Goal: Use online tool/utility: Utilize a website feature to perform a specific function

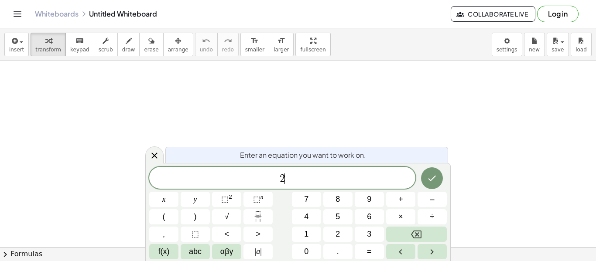
scroll to position [1, 0]
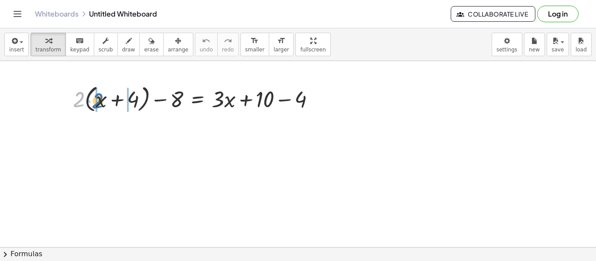
drag, startPoint x: 78, startPoint y: 98, endPoint x: 97, endPoint y: 99, distance: 18.8
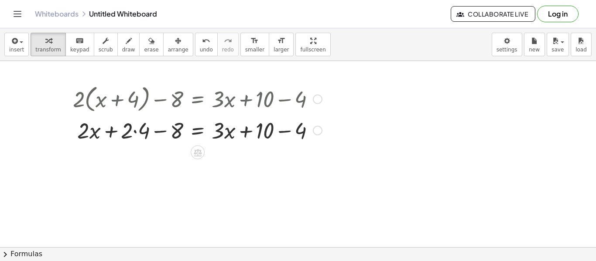
click at [137, 131] on div at bounding box center [197, 130] width 258 height 30
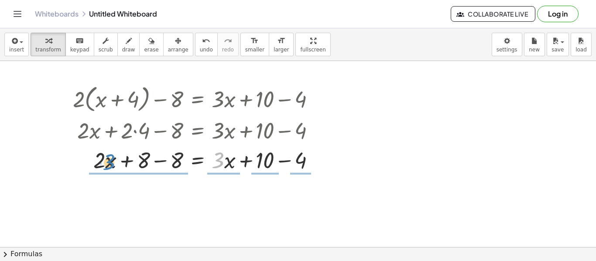
drag, startPoint x: 224, startPoint y: 165, endPoint x: 115, endPoint y: 167, distance: 109.5
click at [115, 167] on div at bounding box center [197, 160] width 258 height 30
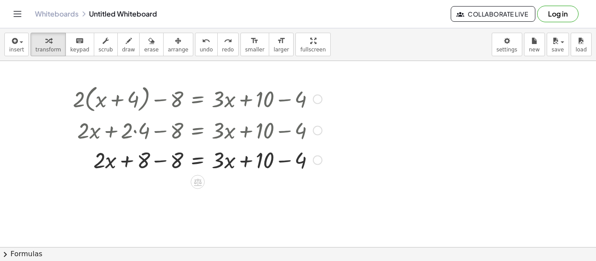
click at [106, 164] on div at bounding box center [197, 160] width 258 height 30
drag, startPoint x: 225, startPoint y: 161, endPoint x: 227, endPoint y: 166, distance: 5.7
click at [227, 166] on div at bounding box center [197, 160] width 258 height 30
drag, startPoint x: 220, startPoint y: 163, endPoint x: 227, endPoint y: 167, distance: 7.9
click at [227, 167] on div at bounding box center [197, 160] width 258 height 30
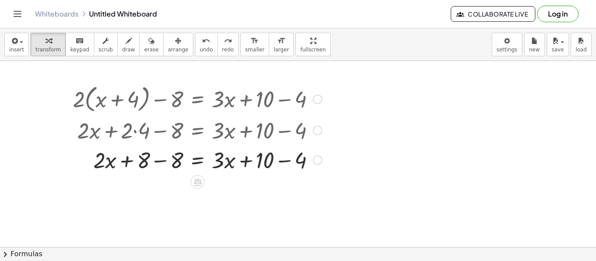
drag, startPoint x: 212, startPoint y: 174, endPoint x: 230, endPoint y: 151, distance: 29.5
click at [230, 151] on div "+ · 2 · ( + x + 4 ) − 8 = + · 3 · x + 10 − 4 + · 2 · x + · 2 · 4 − 8 = + · 3 · …" at bounding box center [194, 128] width 269 height 97
drag, startPoint x: 143, startPoint y: 162, endPoint x: 145, endPoint y: 171, distance: 9.0
click at [145, 171] on div at bounding box center [197, 160] width 258 height 30
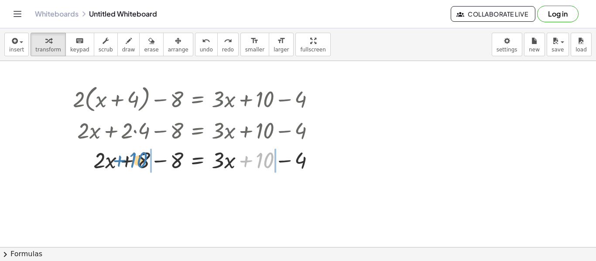
drag, startPoint x: 267, startPoint y: 159, endPoint x: 140, endPoint y: 159, distance: 126.5
click at [140, 159] on div at bounding box center [197, 160] width 258 height 30
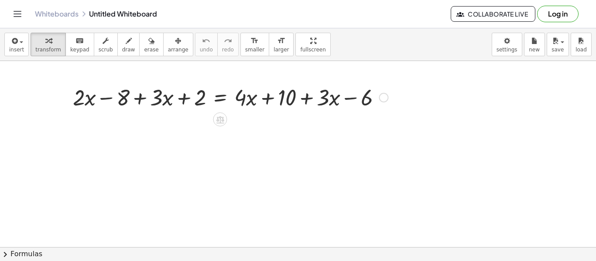
click at [79, 97] on div at bounding box center [230, 97] width 324 height 30
drag, startPoint x: 79, startPoint y: 97, endPoint x: 167, endPoint y: 97, distance: 87.2
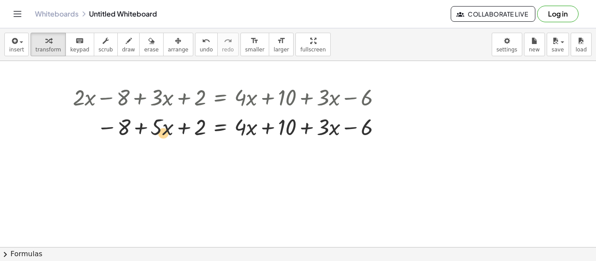
drag, startPoint x: 168, startPoint y: 131, endPoint x: 164, endPoint y: 137, distance: 6.5
click at [164, 137] on div at bounding box center [230, 127] width 324 height 30
drag, startPoint x: 157, startPoint y: 125, endPoint x: 245, endPoint y: 125, distance: 87.7
click at [245, 125] on div at bounding box center [230, 127] width 324 height 30
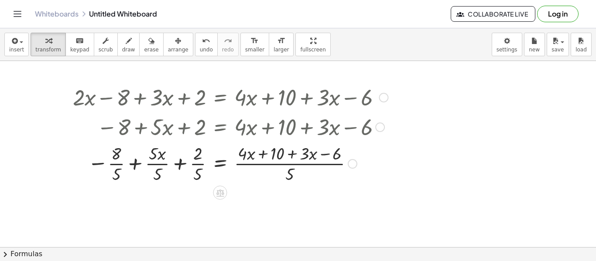
click at [150, 158] on div at bounding box center [230, 163] width 324 height 44
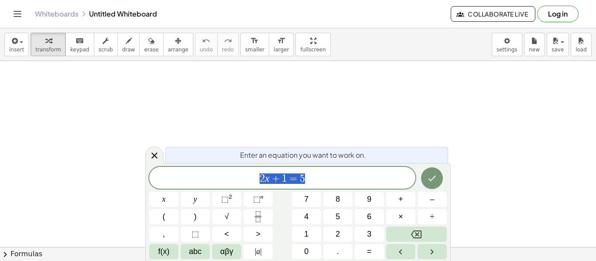
scroll to position [0, 0]
click at [347, 171] on div "****** 2 x + 1 = 5" at bounding box center [282, 178] width 266 height 22
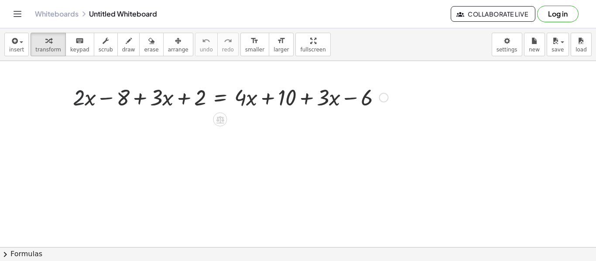
click at [79, 107] on div at bounding box center [230, 97] width 324 height 30
drag, startPoint x: 78, startPoint y: 96, endPoint x: 164, endPoint y: 96, distance: 86.4
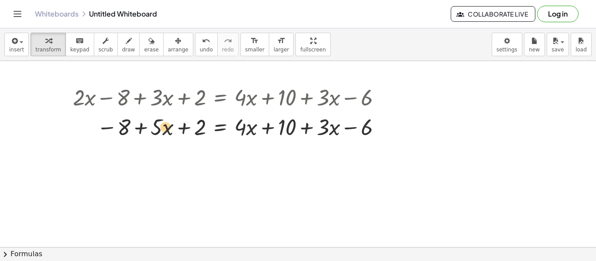
drag, startPoint x: 156, startPoint y: 126, endPoint x: 152, endPoint y: 121, distance: 5.6
click at [152, 121] on div at bounding box center [230, 127] width 324 height 30
drag, startPoint x: 237, startPoint y: 126, endPoint x: 136, endPoint y: 123, distance: 101.7
click at [136, 123] on div at bounding box center [230, 127] width 324 height 30
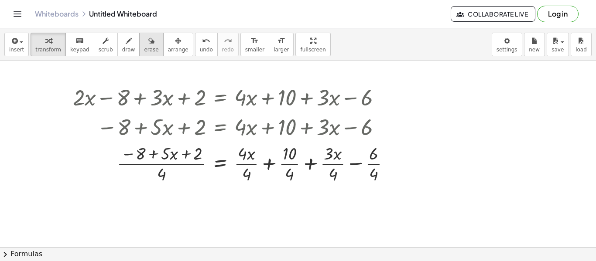
click at [144, 50] on span "erase" at bounding box center [151, 50] width 14 height 6
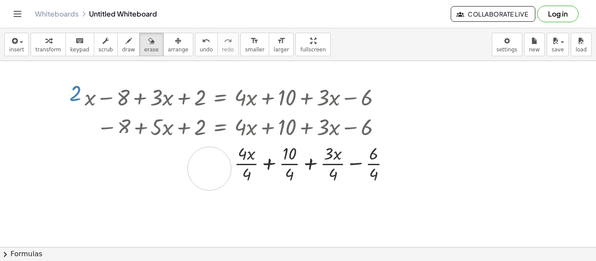
drag, startPoint x: 120, startPoint y: 155, endPoint x: 286, endPoint y: 169, distance: 166.8
drag, startPoint x: 115, startPoint y: 154, endPoint x: 362, endPoint y: 171, distance: 248.3
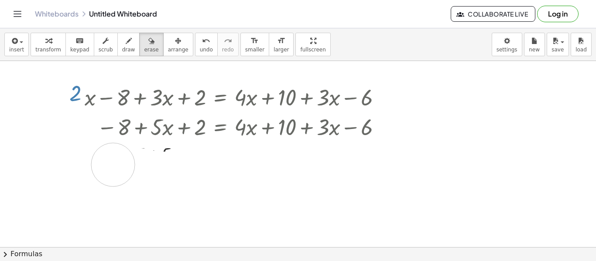
drag, startPoint x: 389, startPoint y: 164, endPoint x: 113, endPoint y: 165, distance: 275.7
drag, startPoint x: 116, startPoint y: 158, endPoint x: 391, endPoint y: 181, distance: 275.8
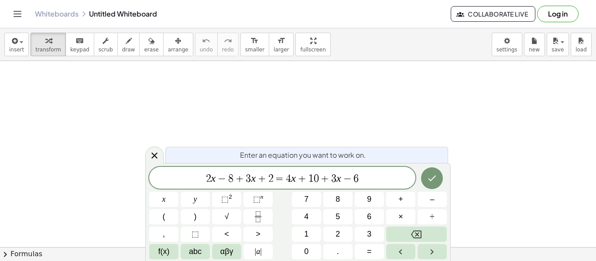
scroll to position [10, 0]
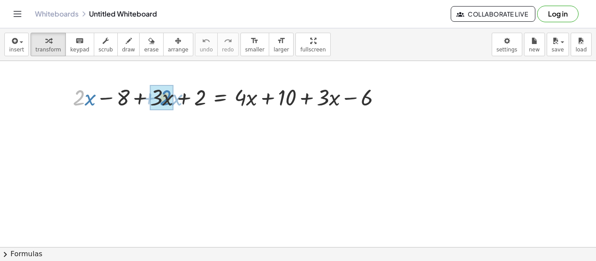
drag, startPoint x: 80, startPoint y: 97, endPoint x: 166, endPoint y: 97, distance: 85.9
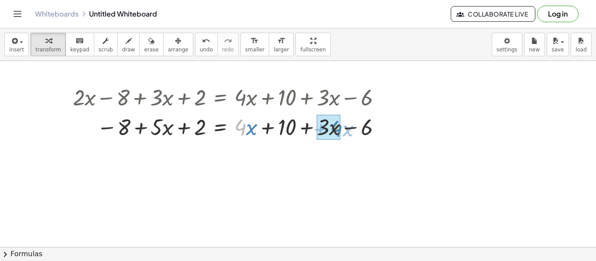
drag, startPoint x: 244, startPoint y: 126, endPoint x: 339, endPoint y: 127, distance: 95.1
drag, startPoint x: 248, startPoint y: 128, endPoint x: 331, endPoint y: 130, distance: 82.5
click at [331, 130] on div at bounding box center [230, 127] width 324 height 30
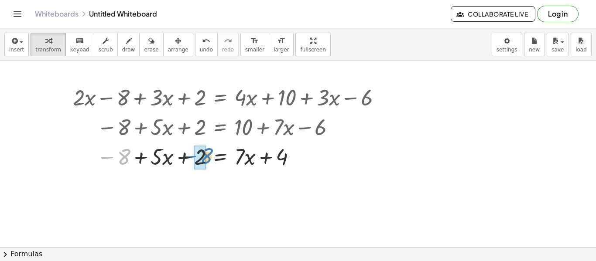
drag, startPoint x: 123, startPoint y: 157, endPoint x: 205, endPoint y: 156, distance: 81.1
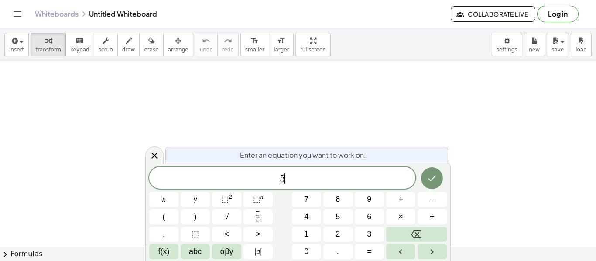
scroll to position [1, 0]
click at [431, 180] on icon "Done" at bounding box center [432, 177] width 10 height 10
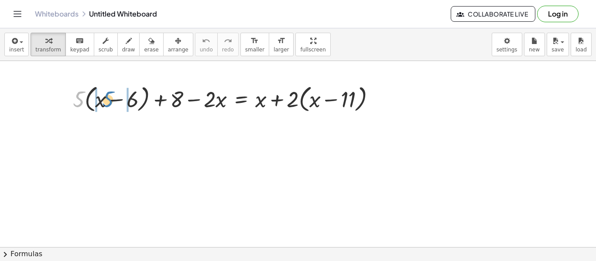
drag, startPoint x: 81, startPoint y: 100, endPoint x: 111, endPoint y: 100, distance: 30.1
click at [111, 100] on div at bounding box center [227, 98] width 318 height 33
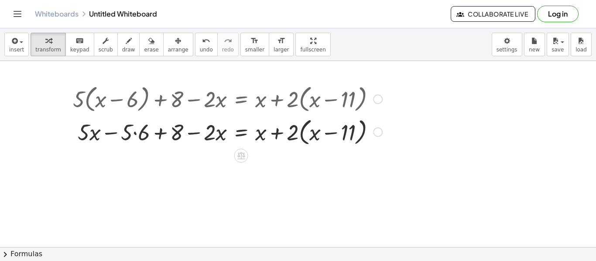
click at [162, 136] on div at bounding box center [227, 131] width 318 height 33
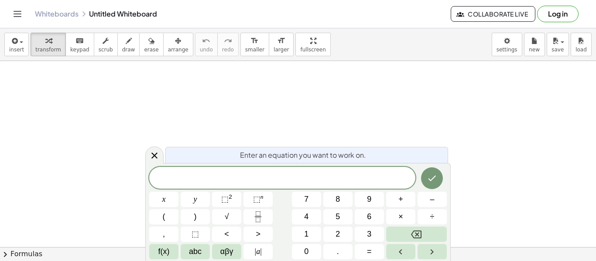
scroll to position [1, 0]
click at [428, 176] on icon "Done" at bounding box center [432, 177] width 10 height 10
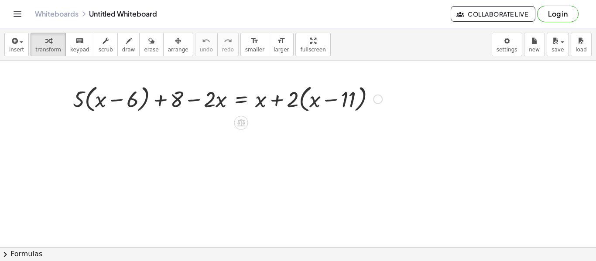
click at [80, 105] on div at bounding box center [227, 98] width 318 height 33
drag, startPoint x: 79, startPoint y: 104, endPoint x: 97, endPoint y: 105, distance: 17.5
click at [97, 105] on div at bounding box center [227, 98] width 318 height 33
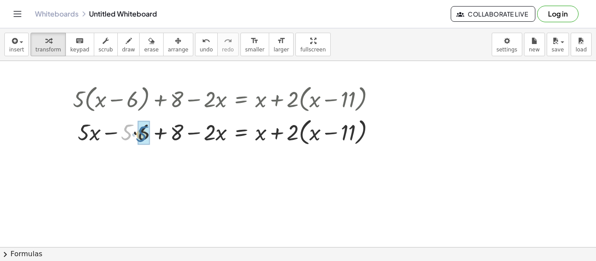
drag, startPoint x: 125, startPoint y: 133, endPoint x: 140, endPoint y: 135, distance: 15.5
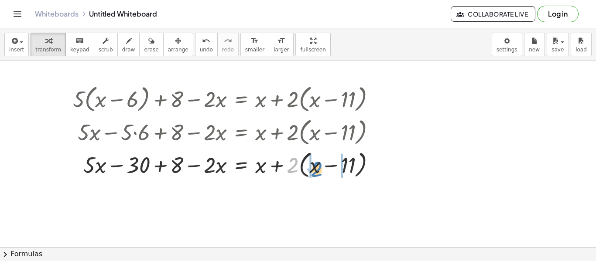
drag, startPoint x: 298, startPoint y: 166, endPoint x: 318, endPoint y: 168, distance: 19.8
click at [318, 168] on div at bounding box center [227, 164] width 318 height 33
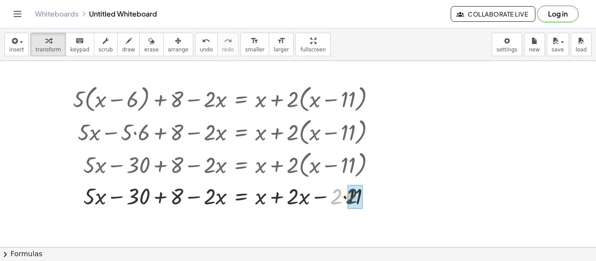
drag, startPoint x: 338, startPoint y: 198, endPoint x: 354, endPoint y: 198, distance: 15.3
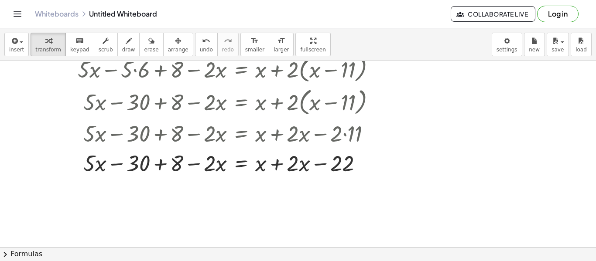
scroll to position [62, 0]
drag, startPoint x: 88, startPoint y: 165, endPoint x: 213, endPoint y: 168, distance: 124.8
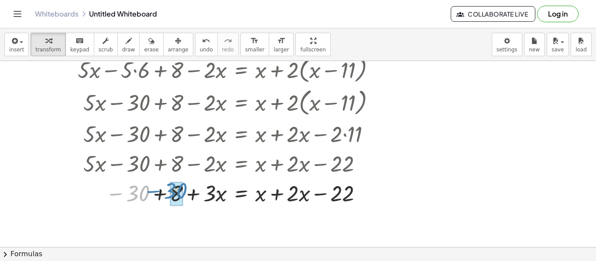
drag, startPoint x: 139, startPoint y: 195, endPoint x: 177, endPoint y: 193, distance: 37.6
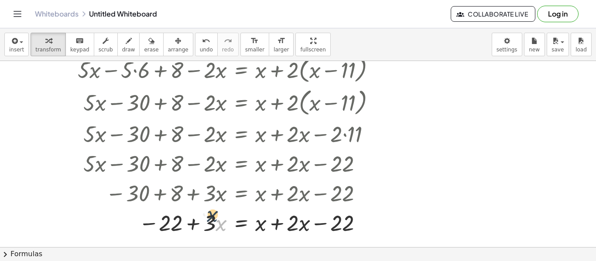
drag, startPoint x: 216, startPoint y: 225, endPoint x: 207, endPoint y: 216, distance: 12.3
click at [207, 216] on div at bounding box center [227, 223] width 318 height 30
drag, startPoint x: 259, startPoint y: 225, endPoint x: 301, endPoint y: 223, distance: 41.9
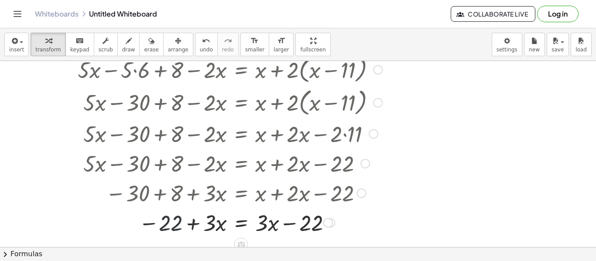
click at [159, 225] on div at bounding box center [227, 223] width 318 height 30
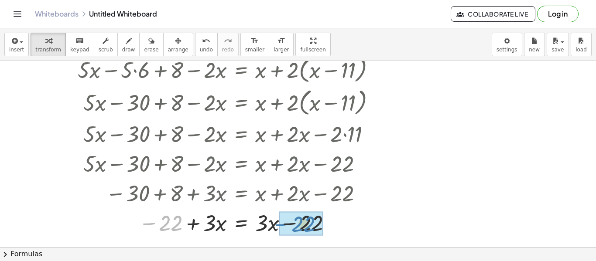
drag, startPoint x: 154, startPoint y: 223, endPoint x: 288, endPoint y: 225, distance: 133.5
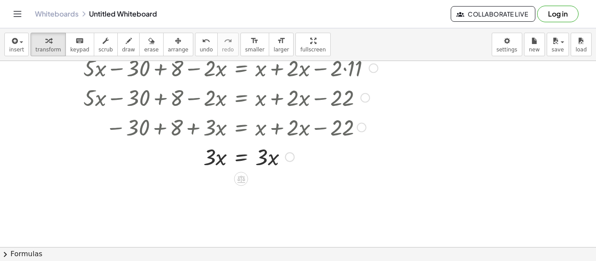
scroll to position [125, 0]
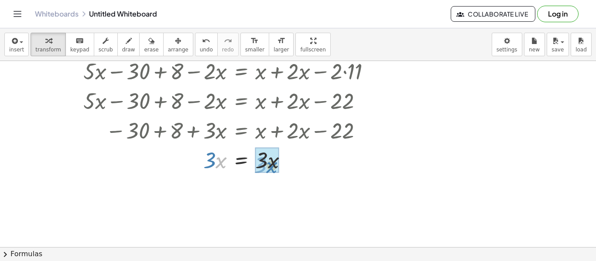
drag, startPoint x: 219, startPoint y: 164, endPoint x: 270, endPoint y: 170, distance: 50.5
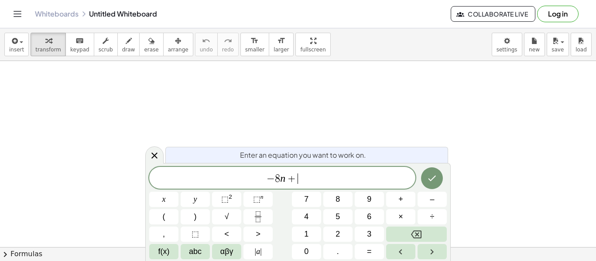
scroll to position [3, 0]
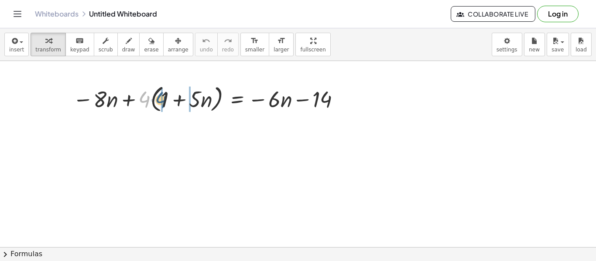
drag, startPoint x: 148, startPoint y: 100, endPoint x: 168, endPoint y: 101, distance: 20.1
click at [168, 101] on div at bounding box center [207, 98] width 279 height 33
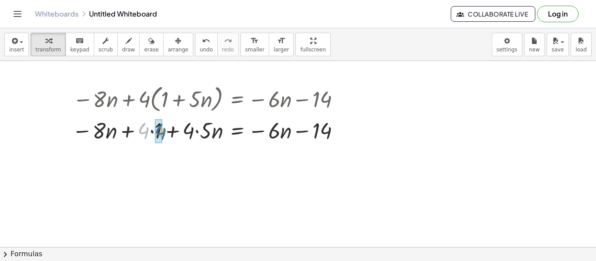
drag, startPoint x: 147, startPoint y: 130, endPoint x: 164, endPoint y: 131, distance: 17.5
click at [164, 131] on div at bounding box center [208, 130] width 280 height 30
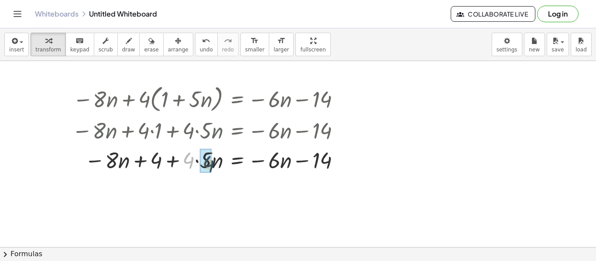
drag, startPoint x: 191, startPoint y: 163, endPoint x: 211, endPoint y: 167, distance: 20.4
drag, startPoint x: 120, startPoint y: 162, endPoint x: 207, endPoint y: 164, distance: 86.4
